Goal: Task Accomplishment & Management: Manage account settings

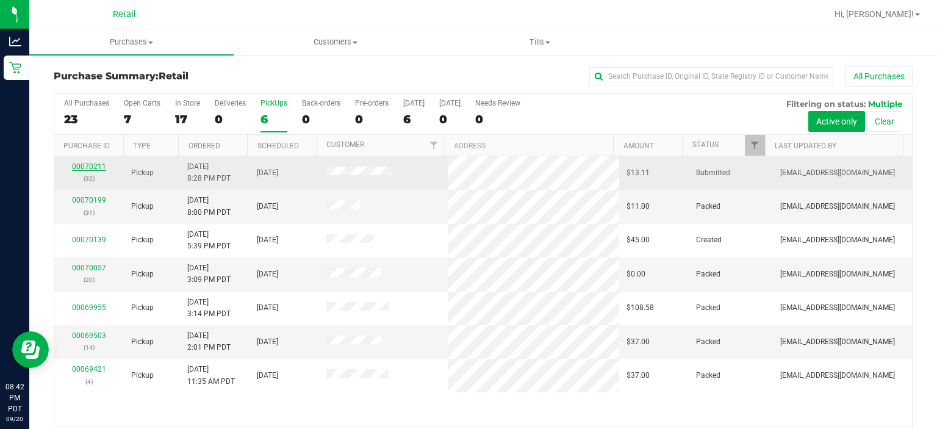
click at [84, 164] on link "00070211" at bounding box center [89, 166] width 34 height 9
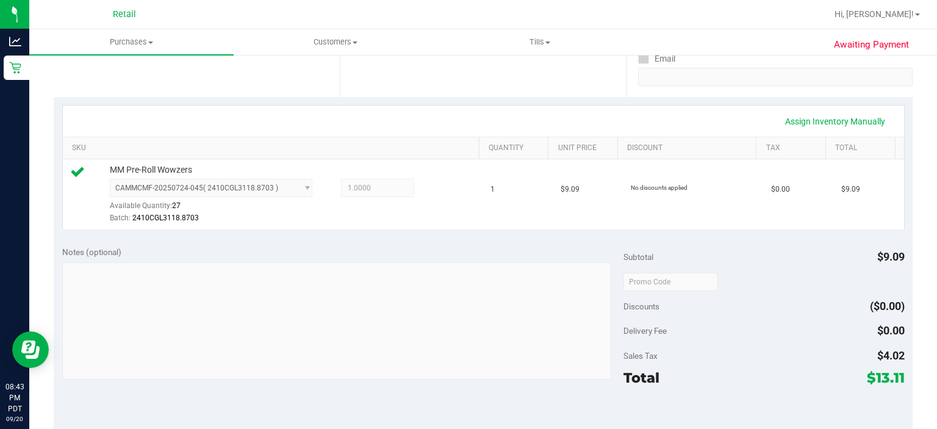
scroll to position [322, 0]
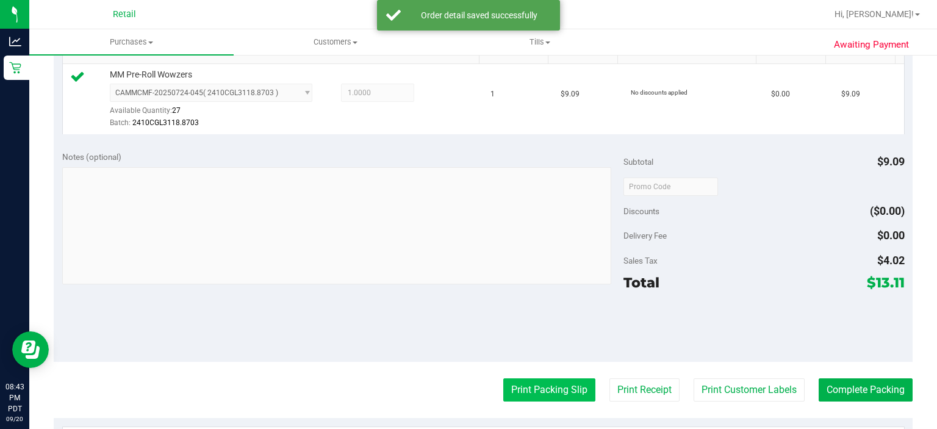
click at [525, 383] on button "Print Packing Slip" at bounding box center [549, 389] width 92 height 23
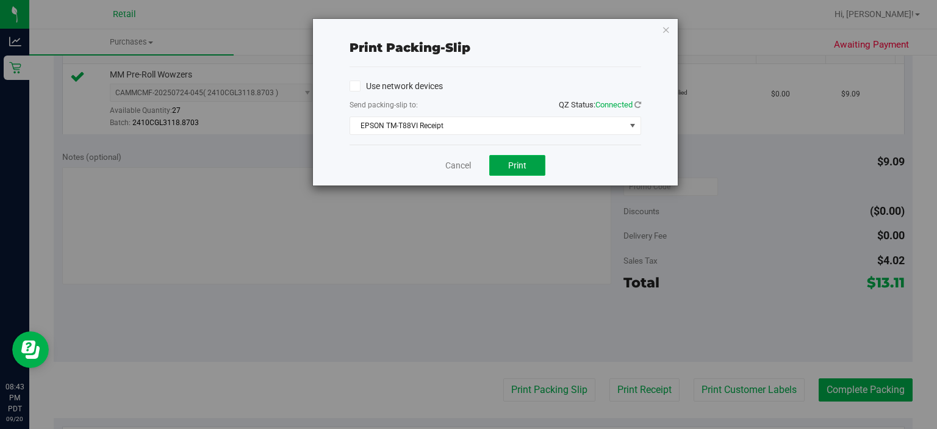
click at [517, 172] on button "Print" at bounding box center [517, 165] width 56 height 21
click at [454, 168] on link "Cancel" at bounding box center [458, 165] width 26 height 13
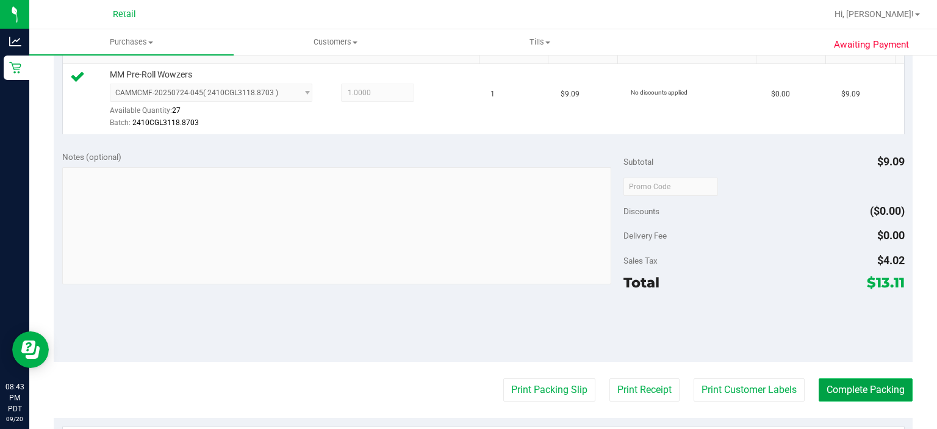
click at [882, 388] on button "Complete Packing" at bounding box center [865, 389] width 94 height 23
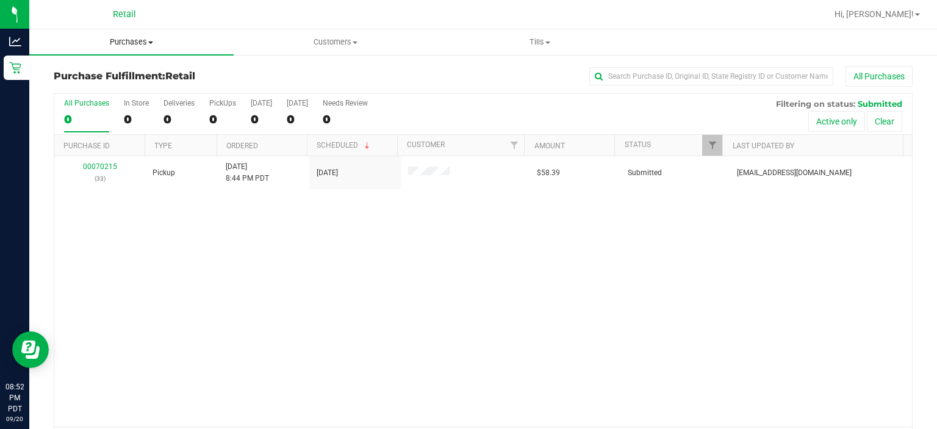
click at [129, 41] on span "Purchases" at bounding box center [131, 42] width 204 height 11
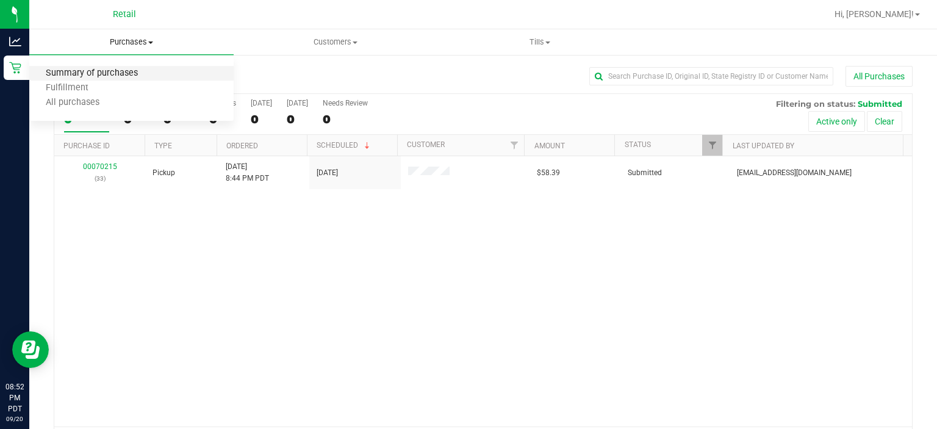
click at [118, 72] on span "Summary of purchases" at bounding box center [91, 73] width 125 height 10
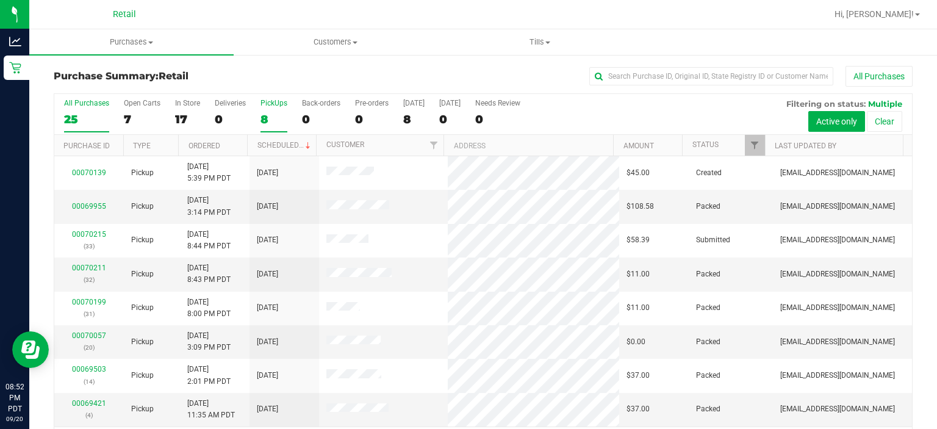
click at [264, 102] on div "PickUps" at bounding box center [273, 103] width 27 height 9
click at [0, 0] on input "PickUps 8" at bounding box center [0, 0] width 0 height 0
click at [303, 144] on span at bounding box center [308, 146] width 10 height 10
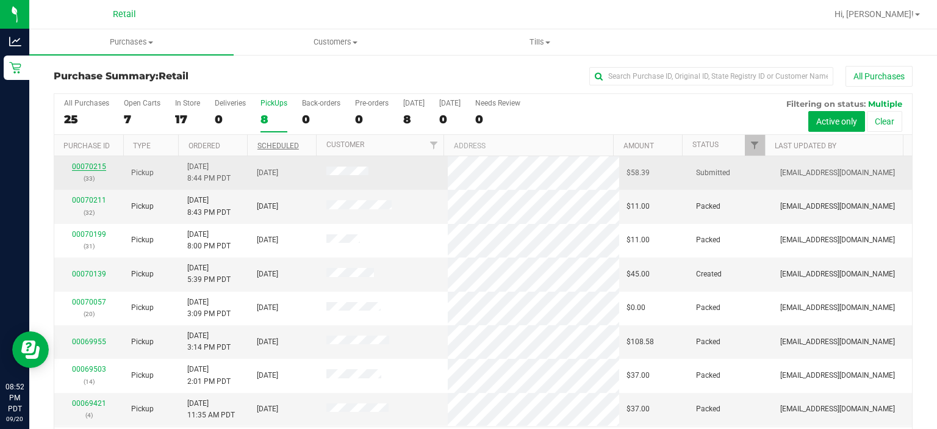
click at [90, 164] on link "00070215" at bounding box center [89, 166] width 34 height 9
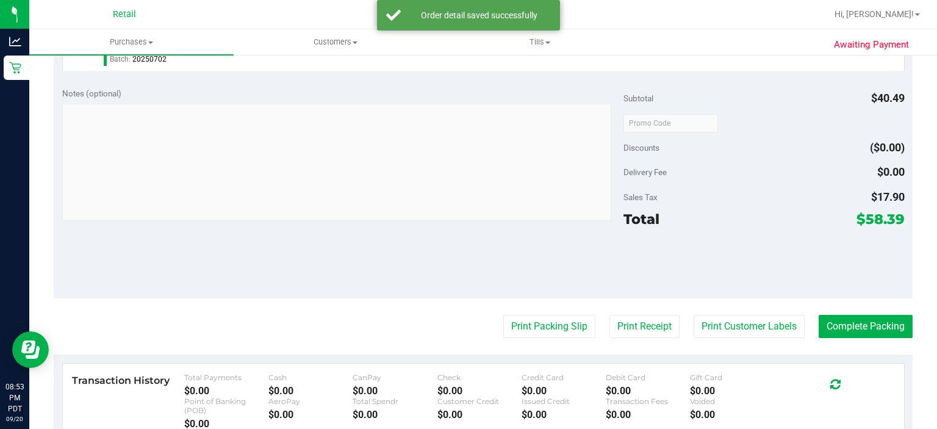
scroll to position [391, 0]
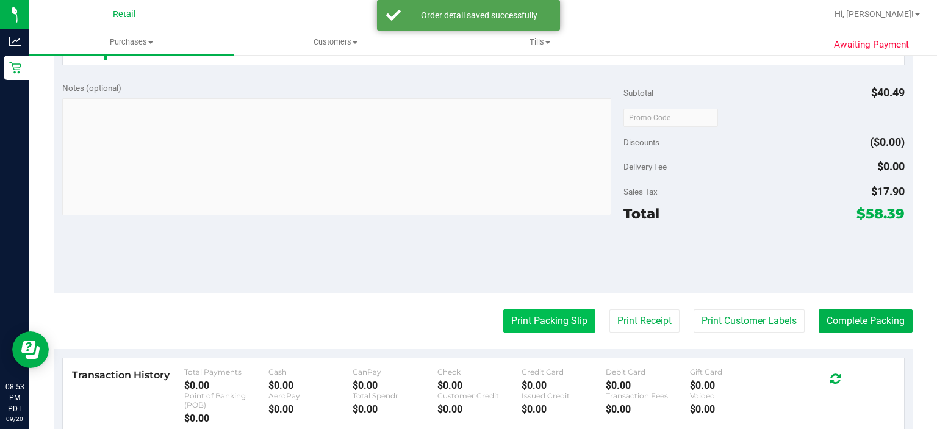
click at [538, 311] on button "Print Packing Slip" at bounding box center [549, 320] width 92 height 23
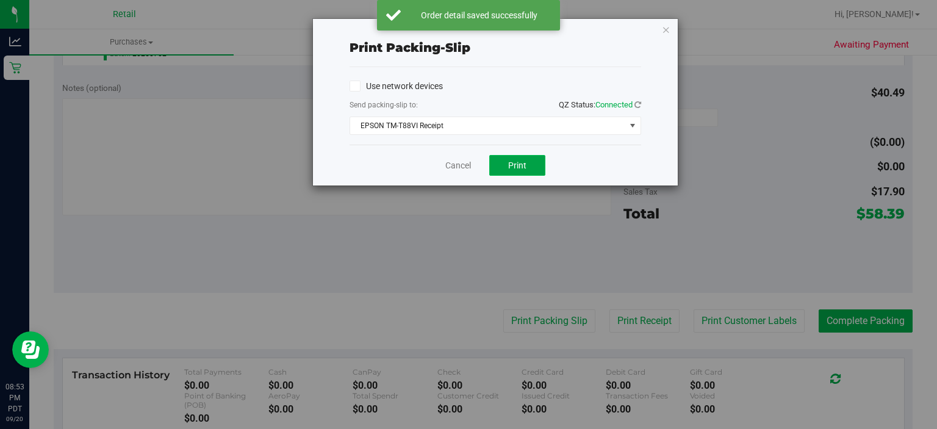
click at [520, 168] on span "Print" at bounding box center [517, 165] width 18 height 10
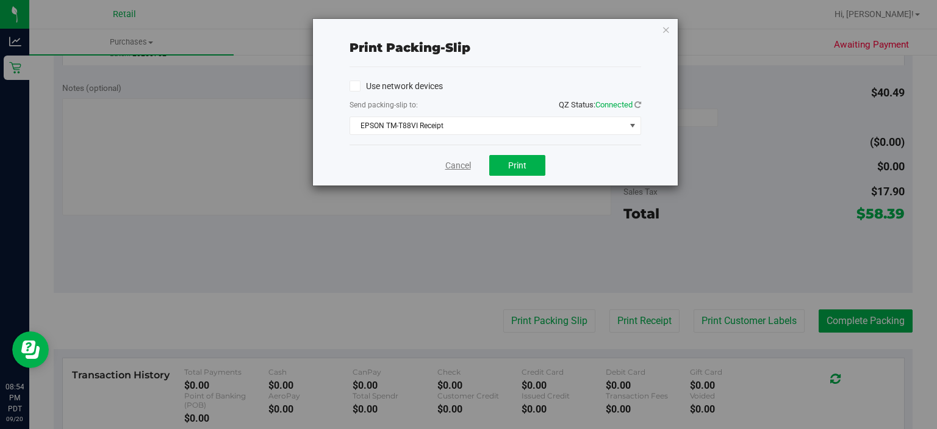
click at [446, 164] on link "Cancel" at bounding box center [458, 165] width 26 height 13
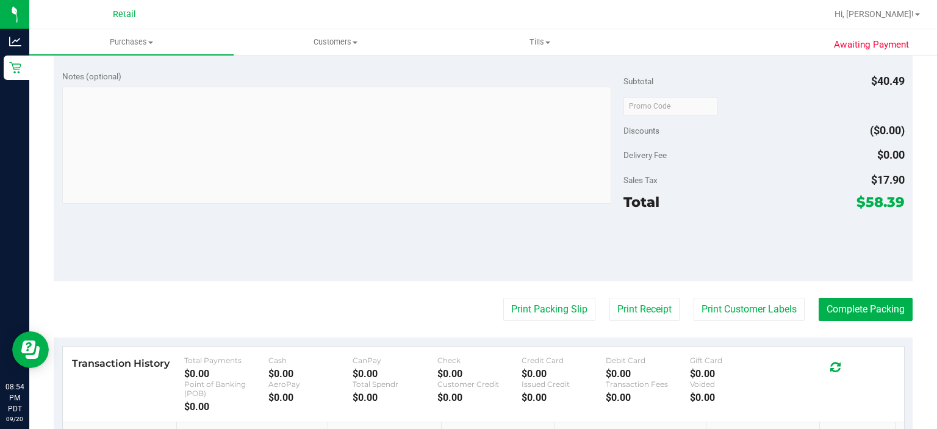
scroll to position [407, 0]
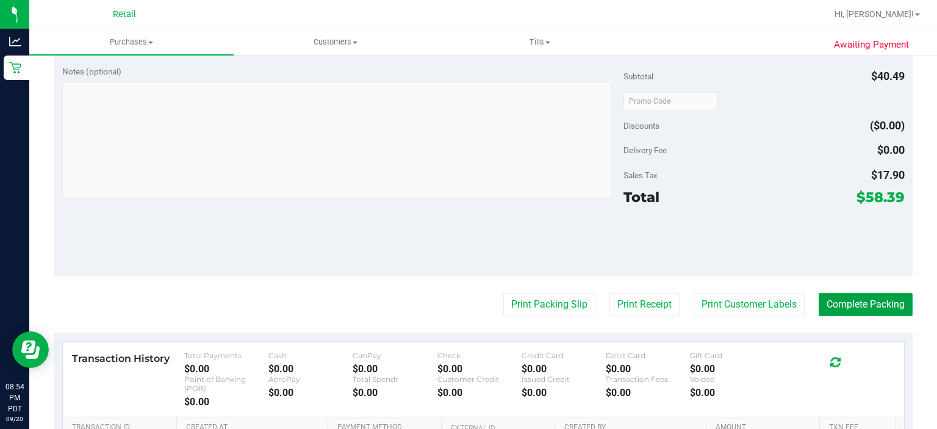
click at [859, 301] on button "Complete Packing" at bounding box center [865, 304] width 94 height 23
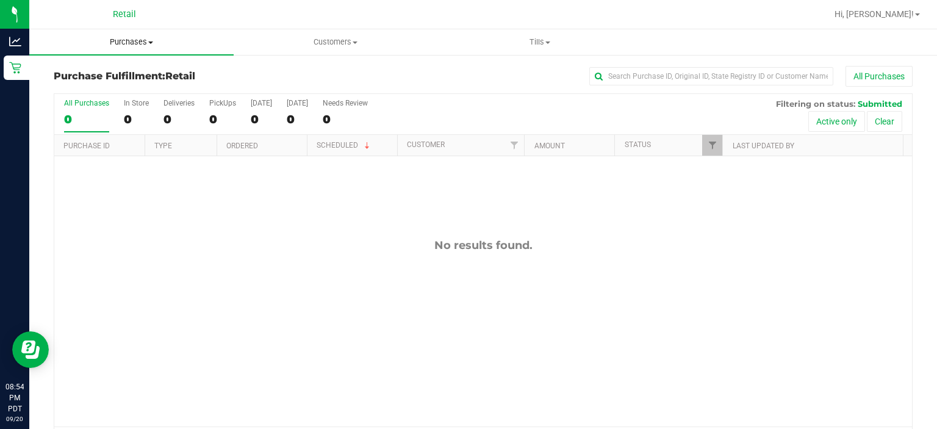
click at [126, 38] on span "Purchases" at bounding box center [131, 42] width 204 height 11
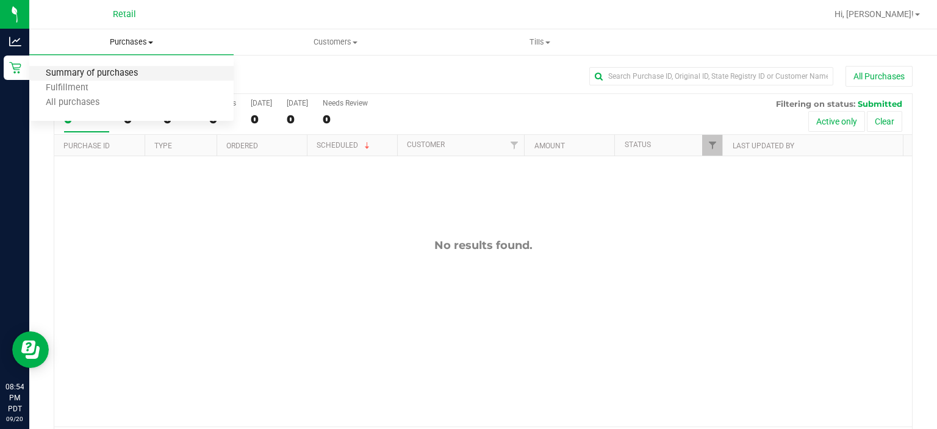
click at [57, 73] on span "Summary of purchases" at bounding box center [91, 73] width 125 height 10
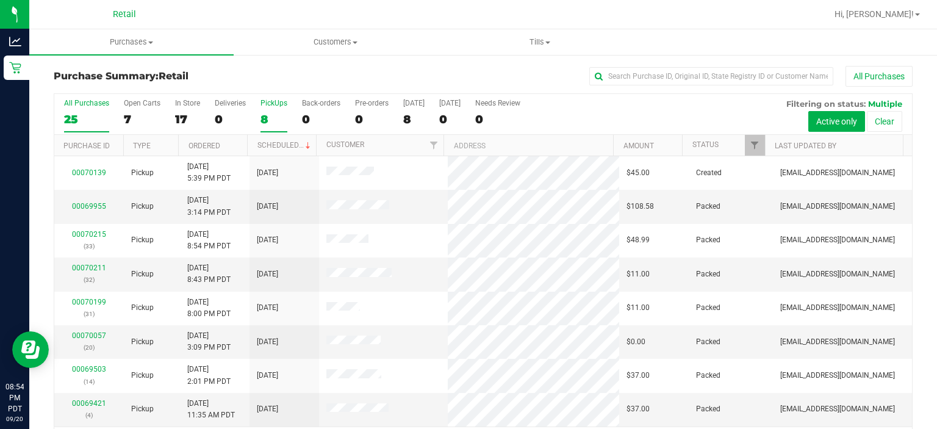
click at [268, 109] on label "PickUps 8" at bounding box center [273, 116] width 27 height 34
click at [0, 0] on input "PickUps 8" at bounding box center [0, 0] width 0 height 0
click at [270, 144] on link "Scheduled" at bounding box center [284, 145] width 55 height 9
